Goal: Task Accomplishment & Management: Use online tool/utility

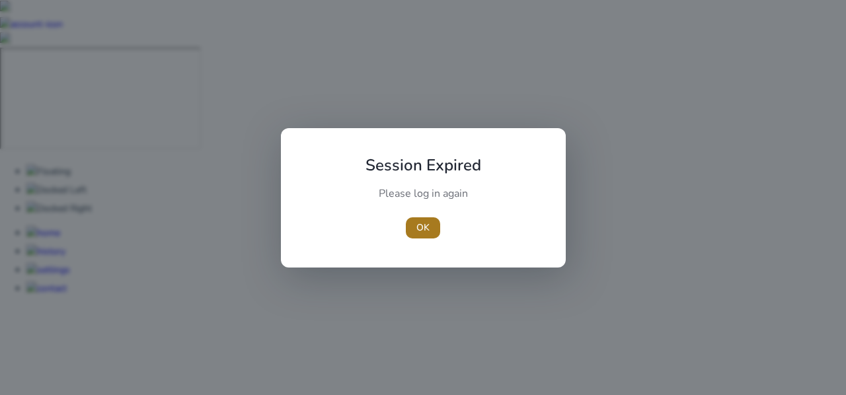
click at [431, 225] on span "button" at bounding box center [423, 228] width 34 height 32
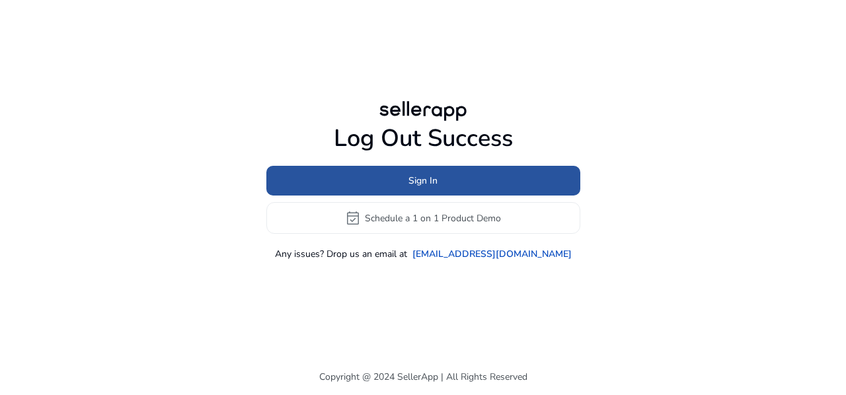
click at [410, 170] on span at bounding box center [423, 181] width 314 height 32
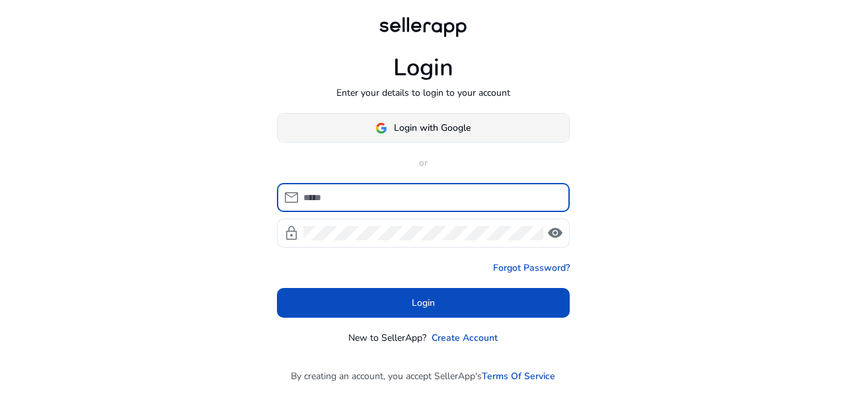
type input "**********"
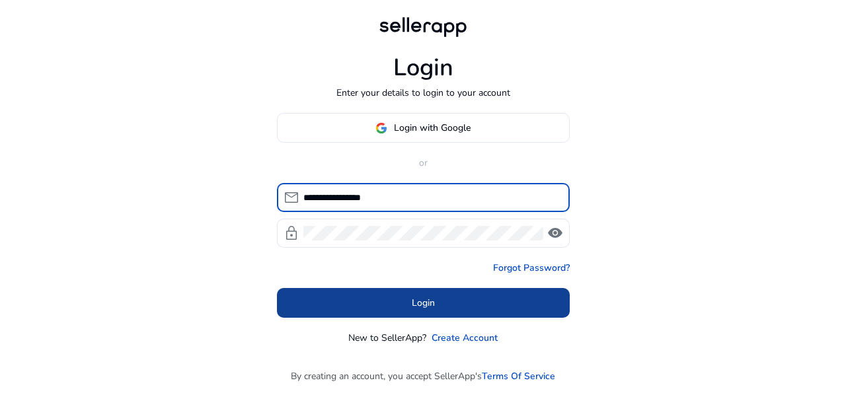
click at [398, 311] on span at bounding box center [423, 303] width 293 height 32
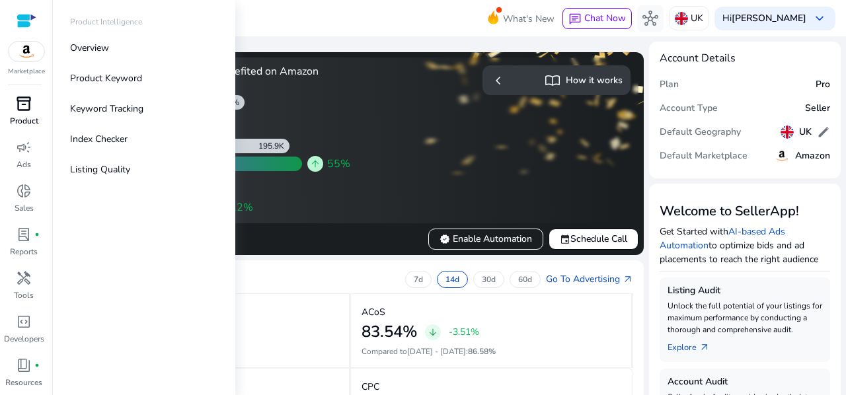
click at [24, 110] on span "inventory_2" at bounding box center [24, 104] width 16 height 16
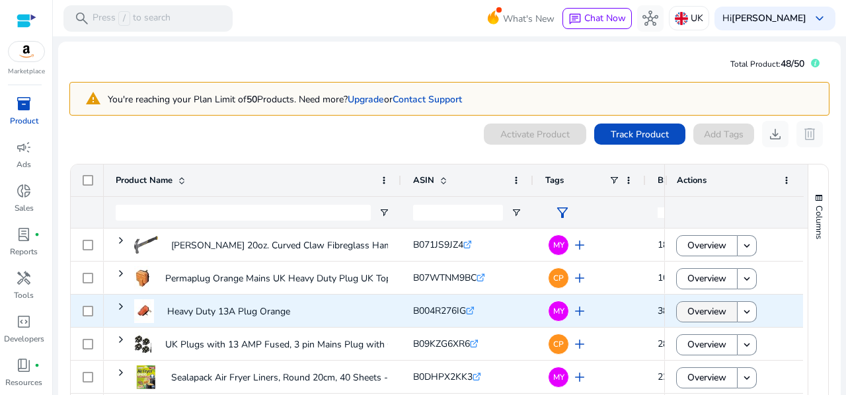
click at [693, 314] on span "Overview" at bounding box center [706, 311] width 39 height 27
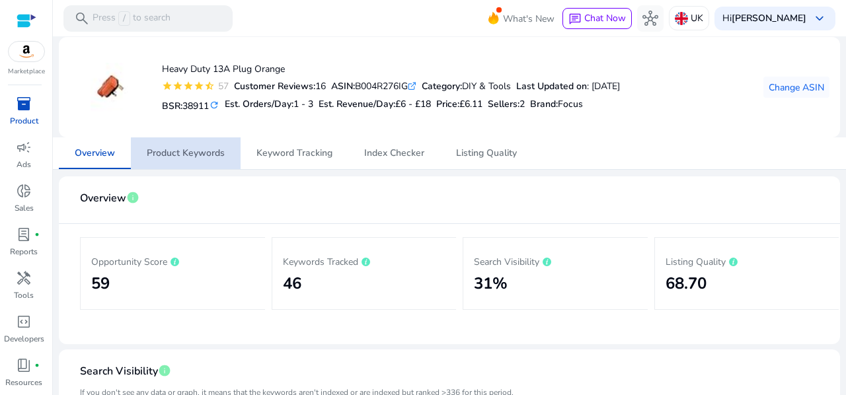
click at [204, 138] on span "Product Keywords" at bounding box center [186, 153] width 78 height 32
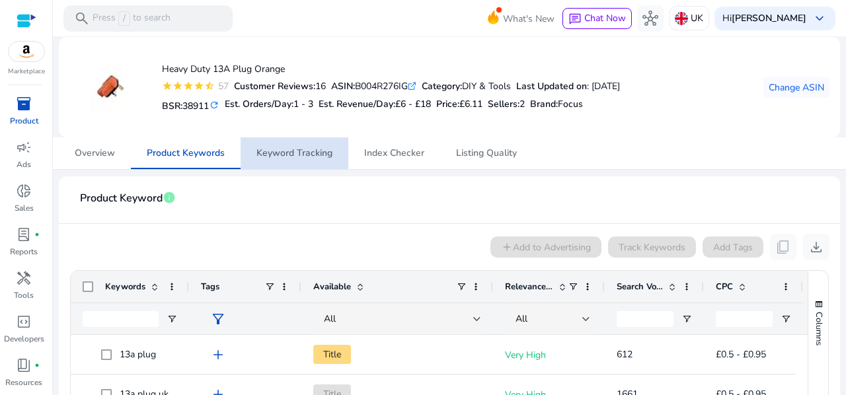
click at [282, 150] on span "Keyword Tracking" at bounding box center [294, 153] width 76 height 9
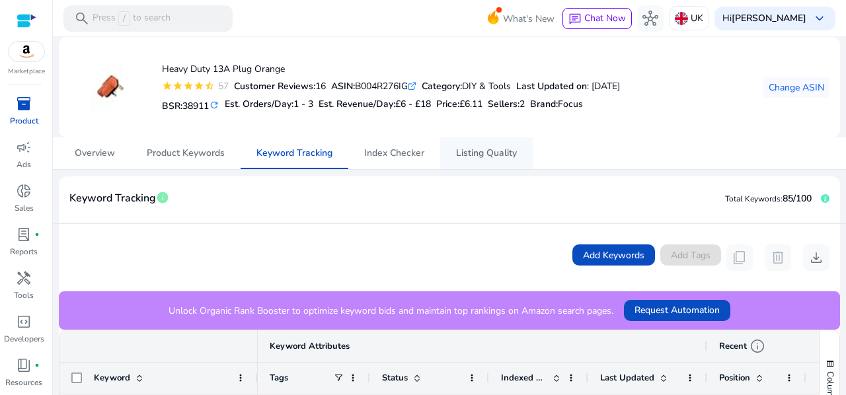
click at [495, 149] on span "Listing Quality" at bounding box center [486, 153] width 61 height 9
